Goal: Transaction & Acquisition: Purchase product/service

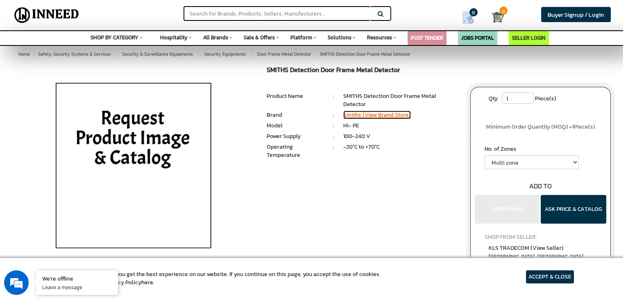
click at [356, 116] on link "Smiths (View Brand Store)" at bounding box center [377, 115] width 68 height 9
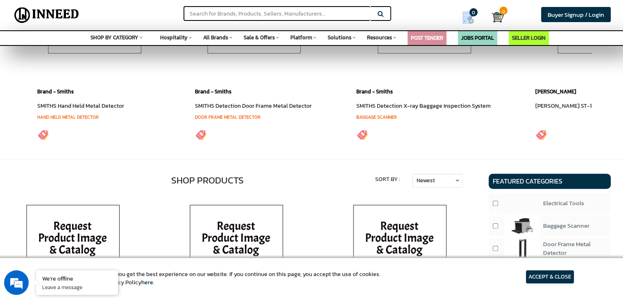
scroll to position [246, 0]
click at [231, 116] on link "Door Frame Metal Detector" at bounding box center [228, 116] width 66 height 7
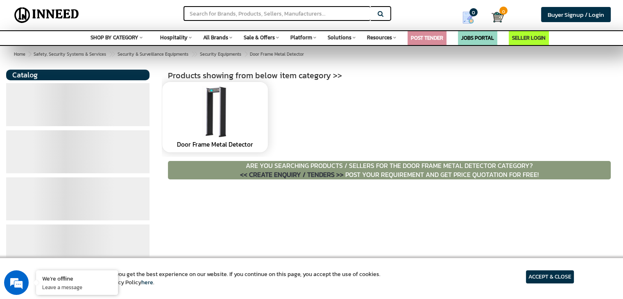
click at [233, 125] on link at bounding box center [214, 111] width 97 height 51
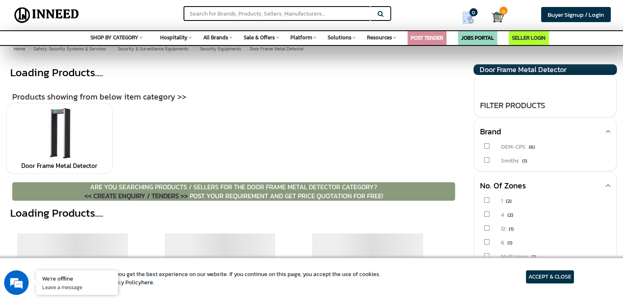
scroll to position [41, 0]
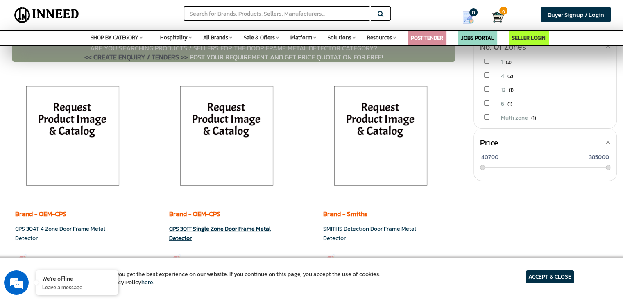
scroll to position [149, 0]
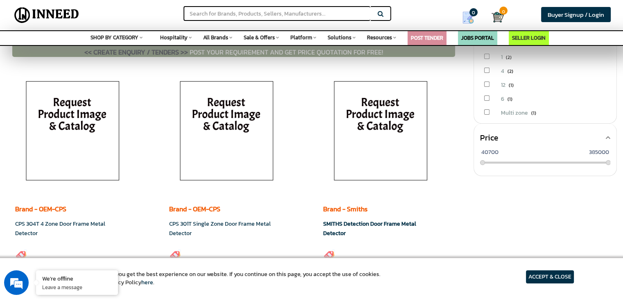
click at [356, 222] on link "SMITHS Detection Door Frame Metal Detector" at bounding box center [369, 229] width 93 height 18
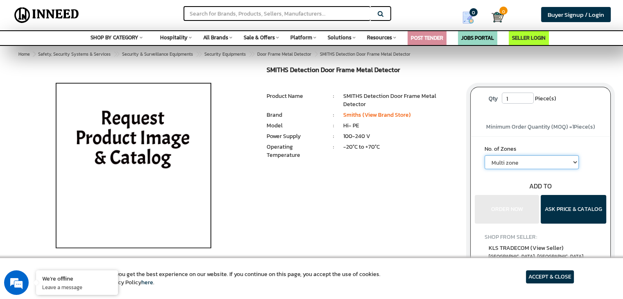
click at [514, 158] on select "Multi zone" at bounding box center [532, 162] width 94 height 14
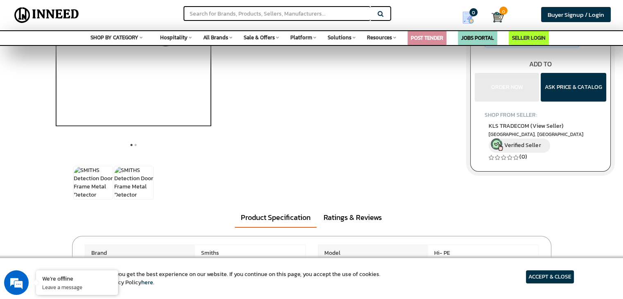
scroll to position [123, 0]
click at [541, 275] on article "ACCEPT & CLOSE" at bounding box center [550, 276] width 48 height 13
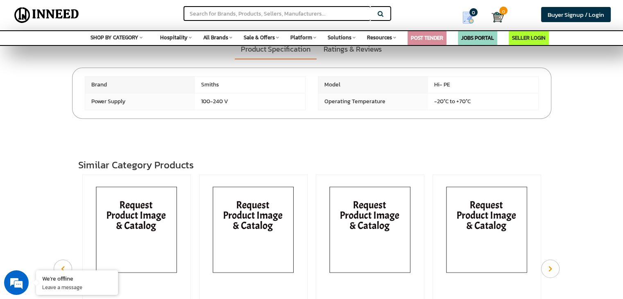
scroll to position [287, 0]
